Goal: Information Seeking & Learning: Learn about a topic

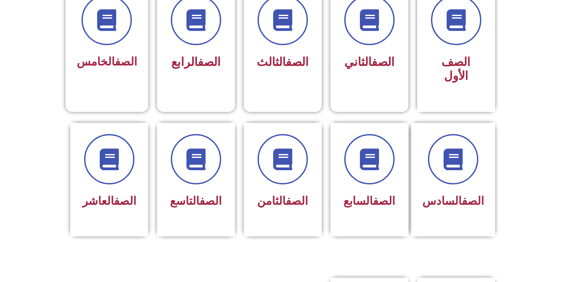
scroll to position [255, 0]
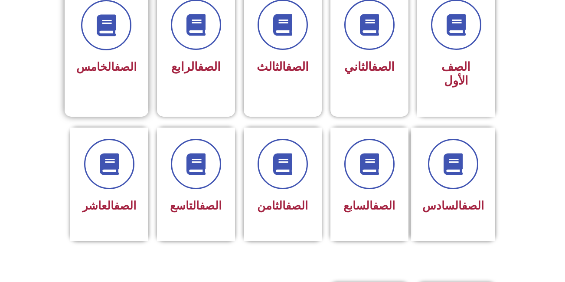
click at [94, 68] on span "الصف الخامس" at bounding box center [106, 66] width 60 height 13
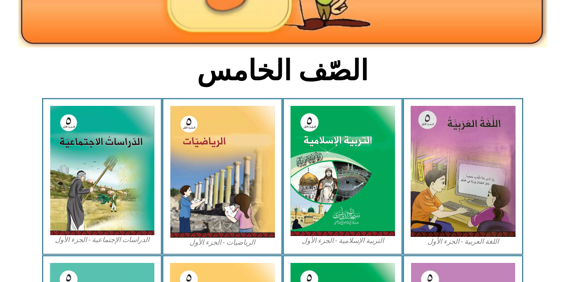
scroll to position [172, 0]
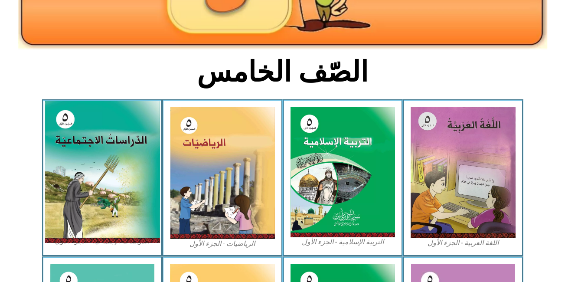
click at [140, 173] on img at bounding box center [101, 172] width 115 height 142
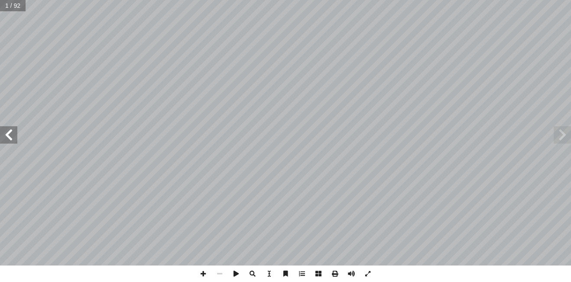
click at [8, 142] on span at bounding box center [8, 134] width 17 height 17
click at [12, 142] on span at bounding box center [8, 134] width 17 height 17
click at [13, 138] on span at bounding box center [8, 134] width 17 height 17
click at [12, 132] on span at bounding box center [8, 134] width 17 height 17
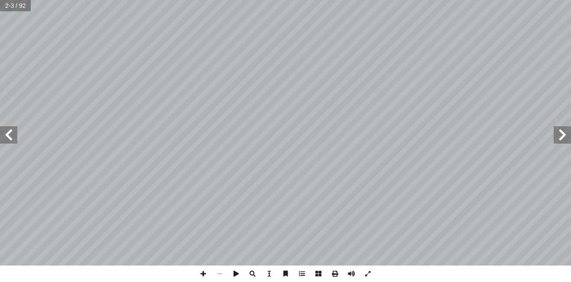
click at [12, 134] on span at bounding box center [8, 134] width 17 height 17
click at [12, 135] on span at bounding box center [8, 134] width 17 height 17
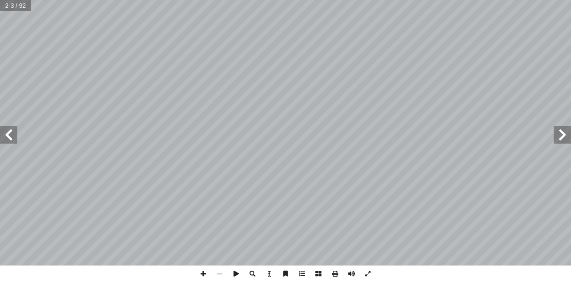
click at [13, 138] on span at bounding box center [8, 134] width 17 height 17
click at [9, 136] on span at bounding box center [8, 134] width 17 height 17
click at [9, 135] on span at bounding box center [8, 134] width 17 height 17
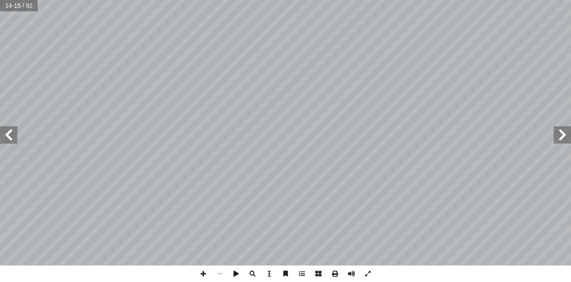
click at [9, 137] on span at bounding box center [8, 134] width 17 height 17
click at [12, 140] on span at bounding box center [8, 134] width 17 height 17
click at [205, 270] on span at bounding box center [203, 273] width 16 height 16
click at [571, 139] on span at bounding box center [562, 134] width 17 height 17
click at [9, 138] on span at bounding box center [8, 134] width 17 height 17
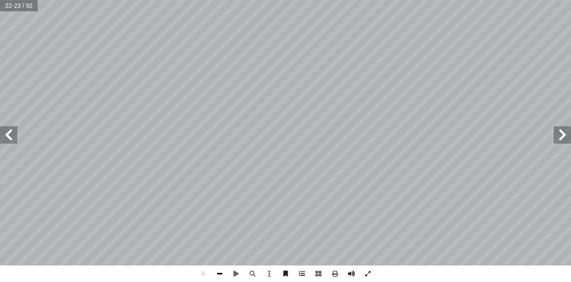
click at [219, 274] on span at bounding box center [220, 273] width 16 height 16
